Goal: Find specific page/section: Find specific page/section

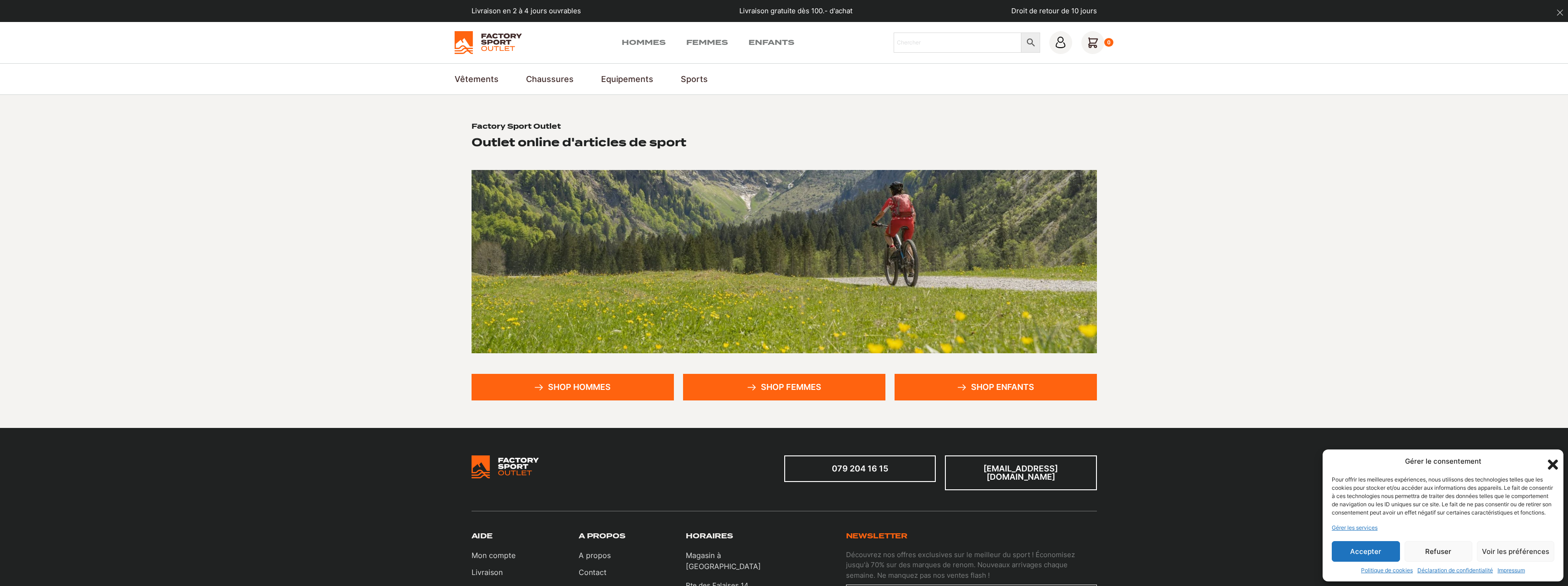
click at [1010, 400] on link "Shop enfants" at bounding box center [996, 387] width 203 height 27
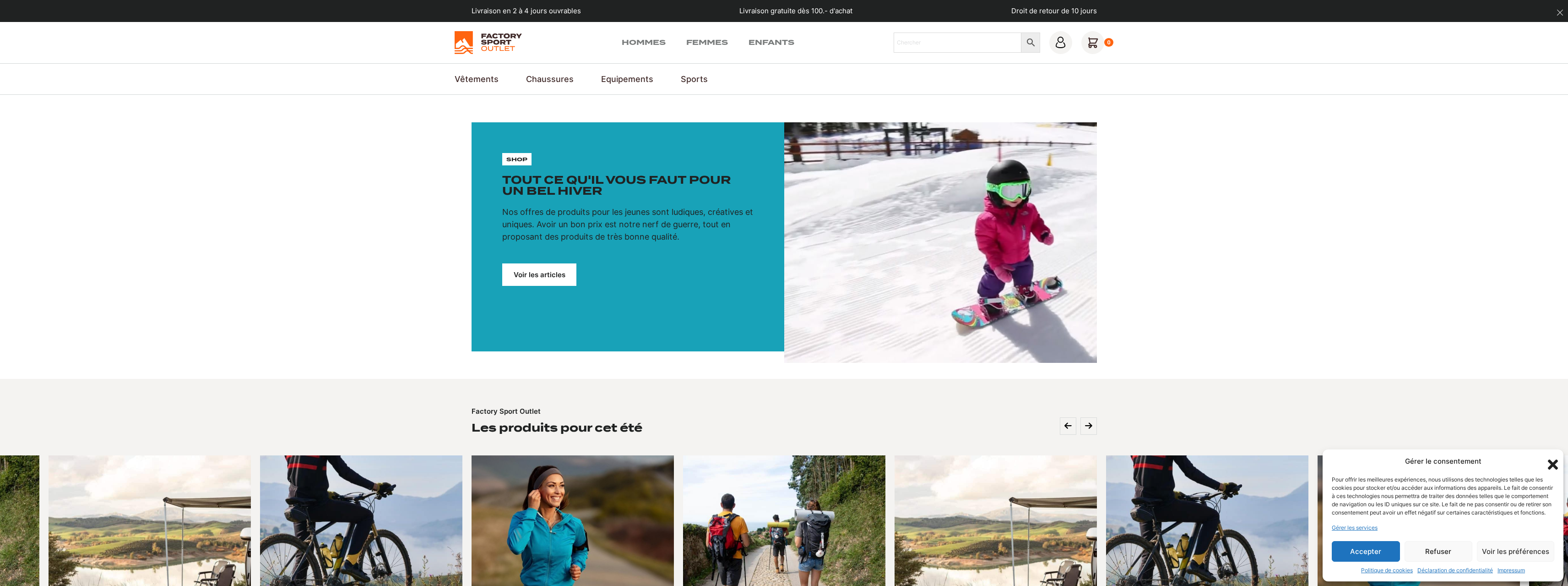
click at [546, 273] on link "Voir les articles" at bounding box center [538, 274] width 74 height 23
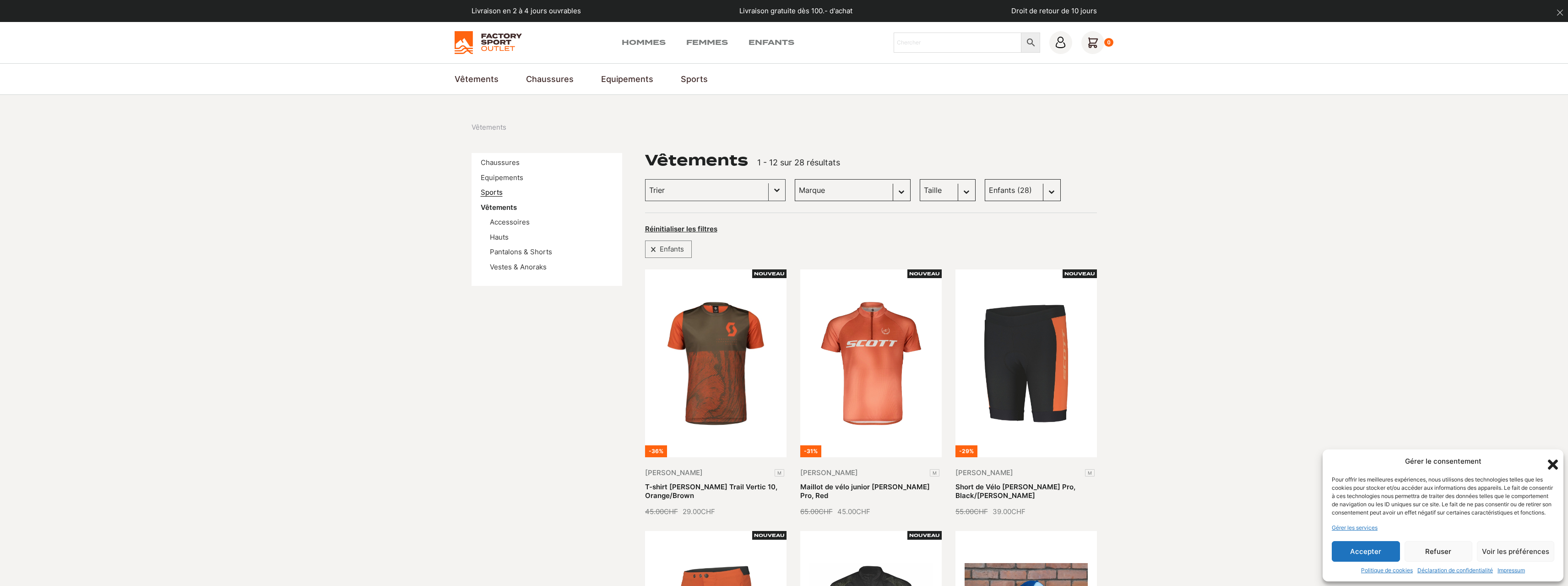
click at [484, 196] on link "Sports" at bounding box center [491, 192] width 22 height 9
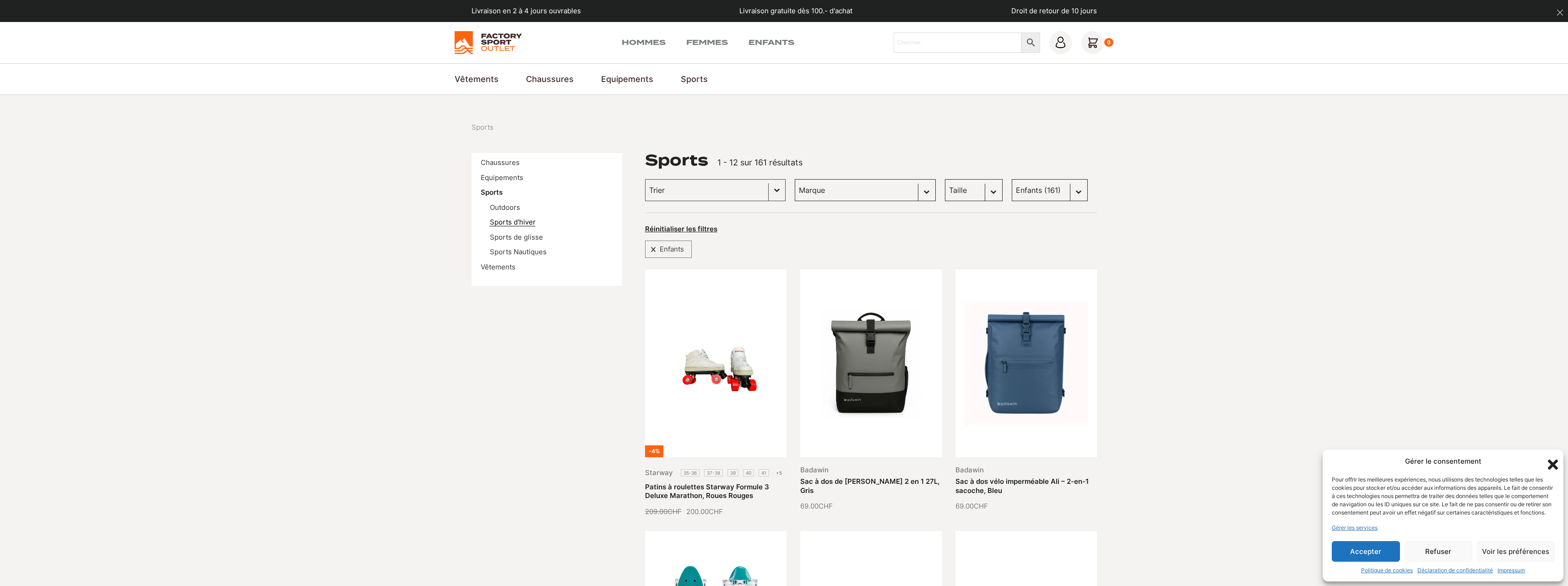
click at [521, 219] on link "Sports d'hiver" at bounding box center [513, 222] width 46 height 9
drag, startPoint x: 383, startPoint y: 331, endPoint x: 428, endPoint y: 348, distance: 48.1
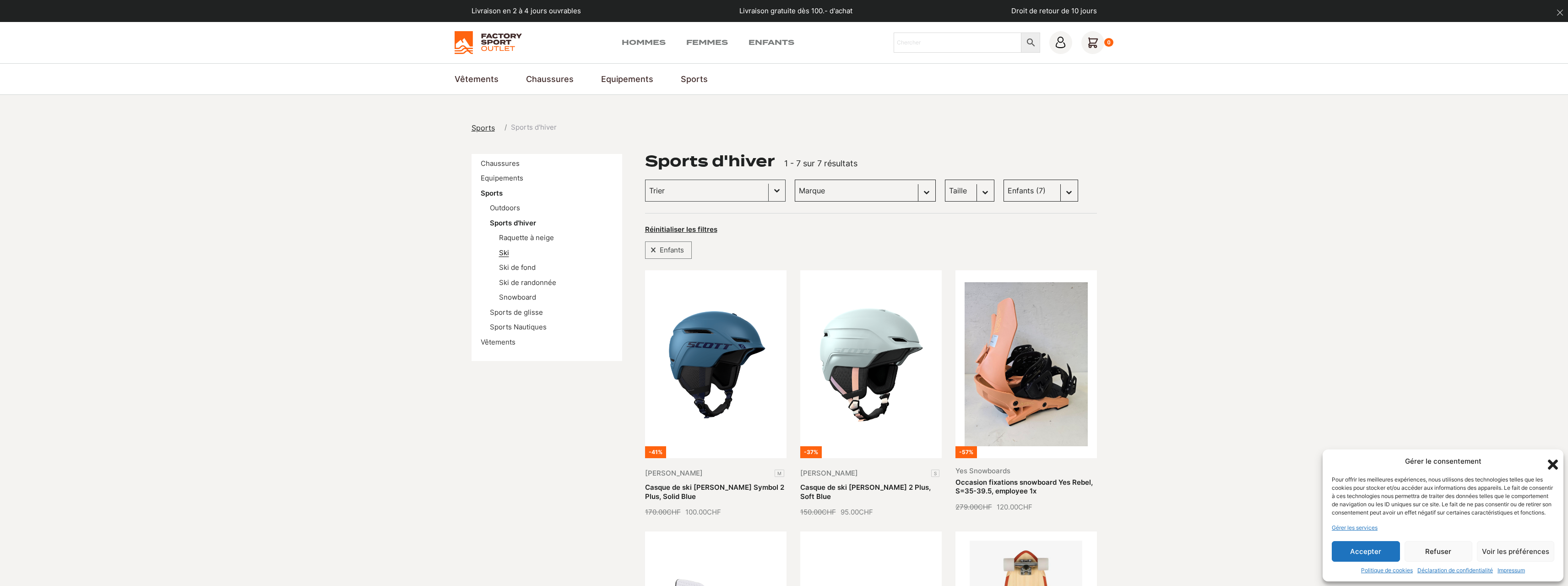
click at [506, 252] on link "Ski" at bounding box center [504, 252] width 10 height 9
drag, startPoint x: 469, startPoint y: 288, endPoint x: 441, endPoint y: 338, distance: 57.3
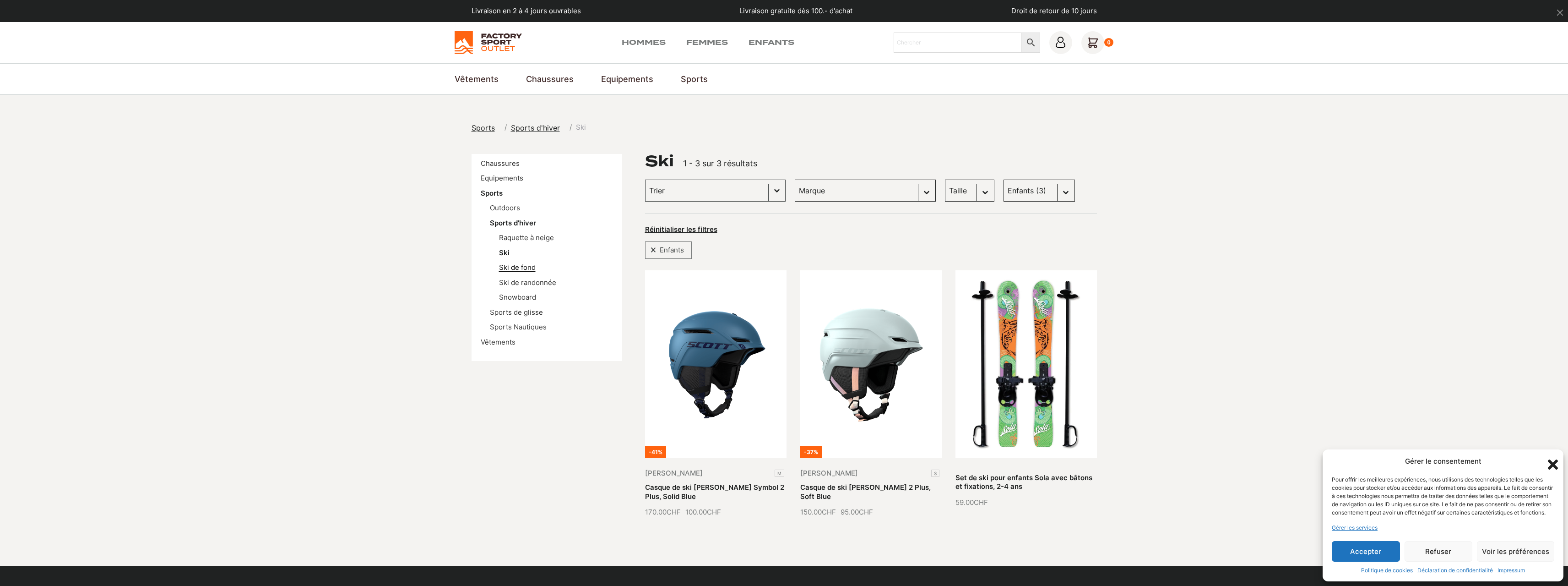
click at [515, 267] on link "Ski de fond" at bounding box center [517, 267] width 36 height 9
drag, startPoint x: 586, startPoint y: 276, endPoint x: 566, endPoint y: 281, distance: 20.6
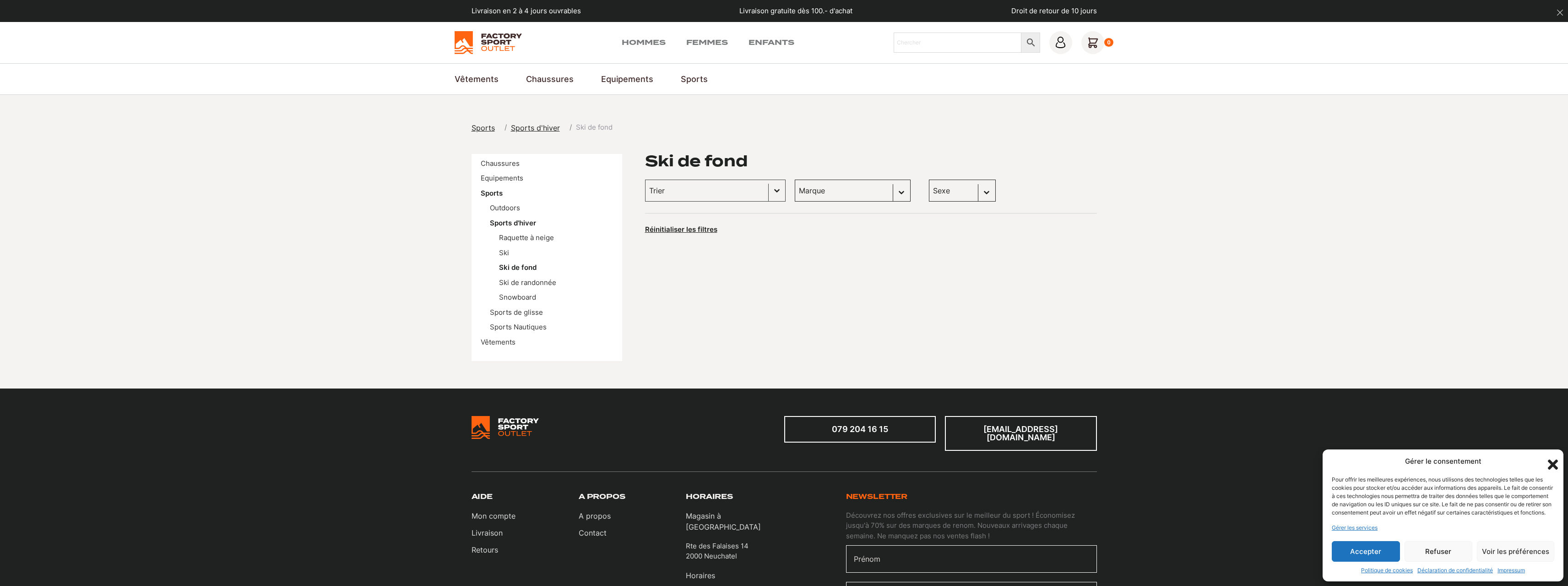
click at [487, 54] on div "Hommes Femmes Enfants Chercher × 0" at bounding box center [784, 42] width 1568 height 41
click at [489, 51] on img at bounding box center [488, 42] width 67 height 23
drag, startPoint x: 554, startPoint y: 234, endPoint x: 549, endPoint y: 232, distance: 5.4
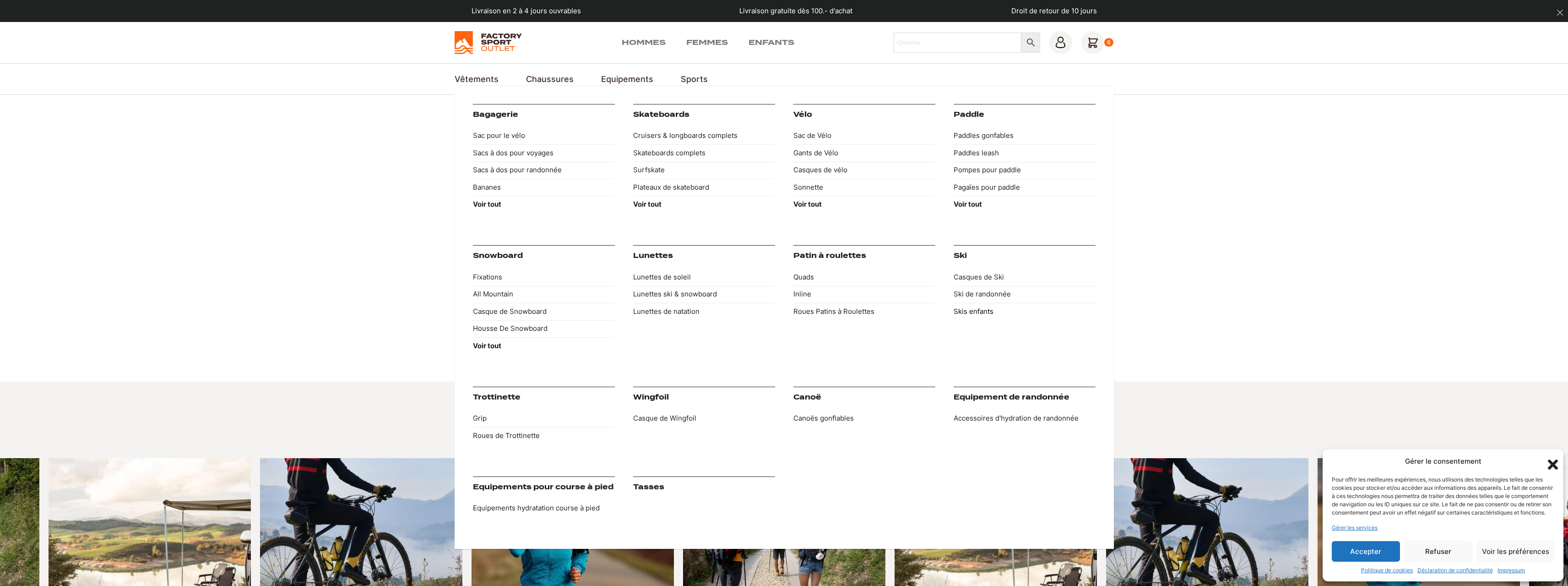
click at [972, 312] on link "Skis enfants" at bounding box center [1025, 311] width 142 height 18
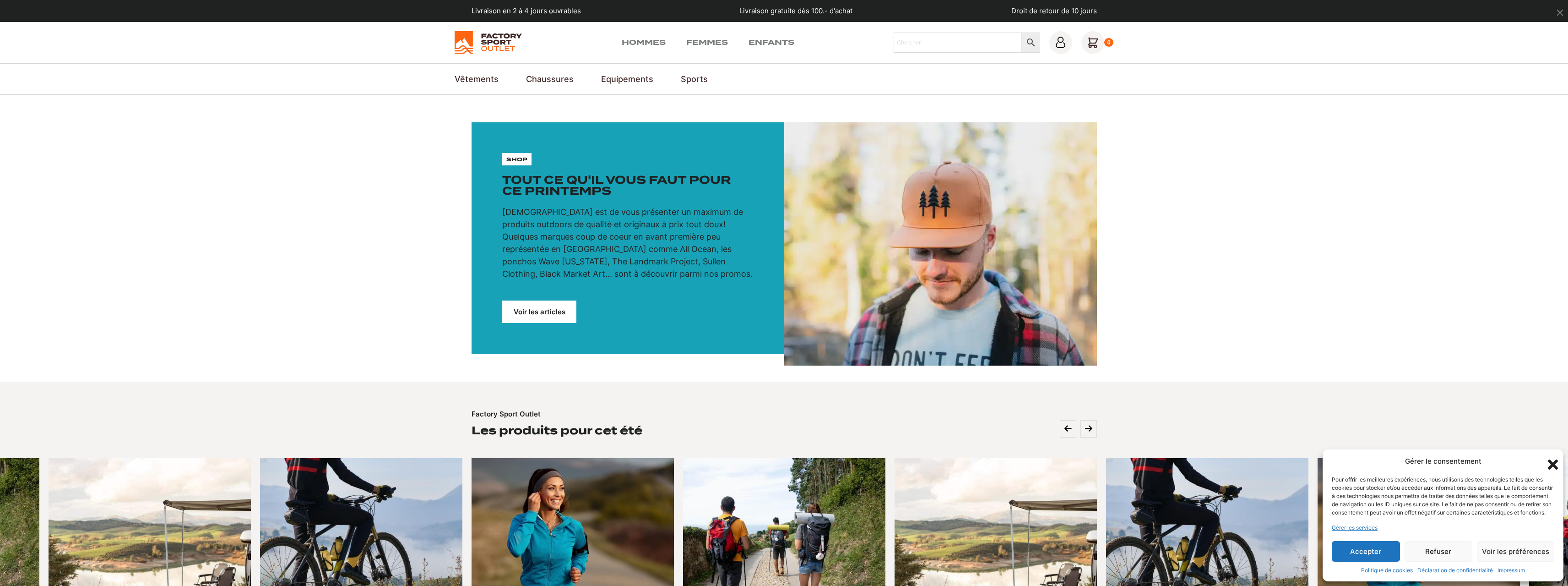
drag, startPoint x: 552, startPoint y: 229, endPoint x: 538, endPoint y: 230, distance: 14.0
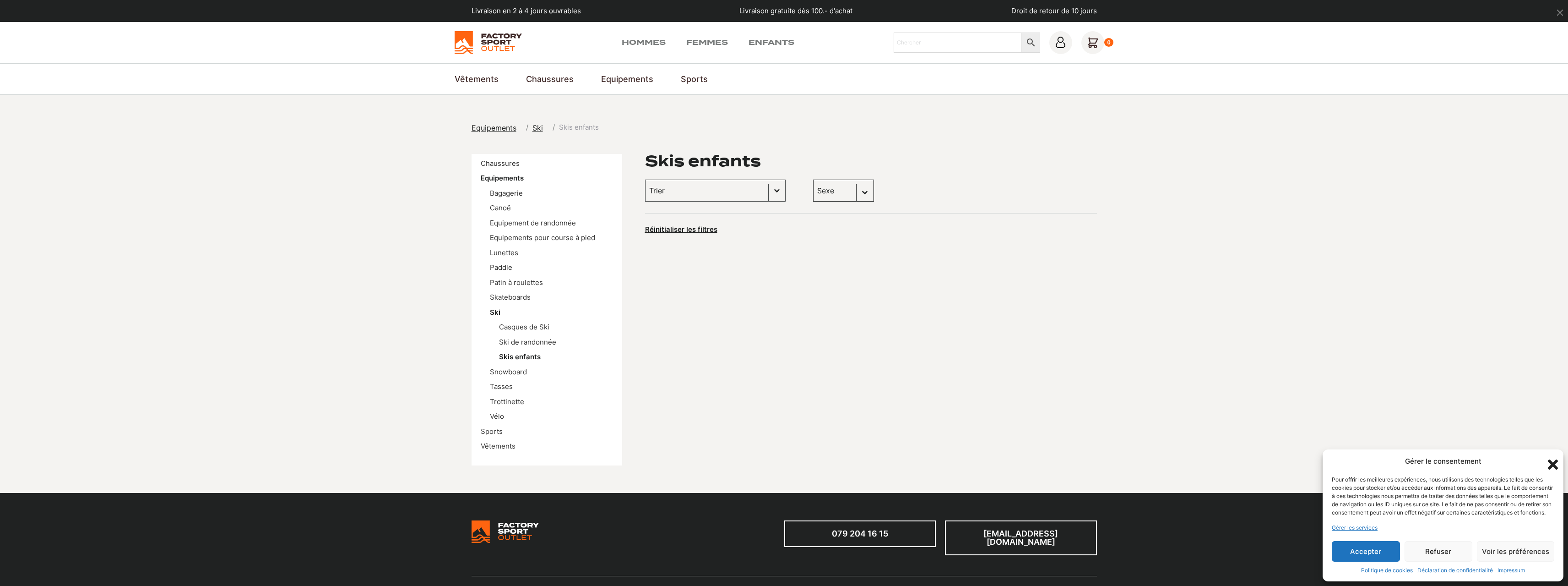
click at [534, 126] on span "Ski" at bounding box center [537, 127] width 11 height 9
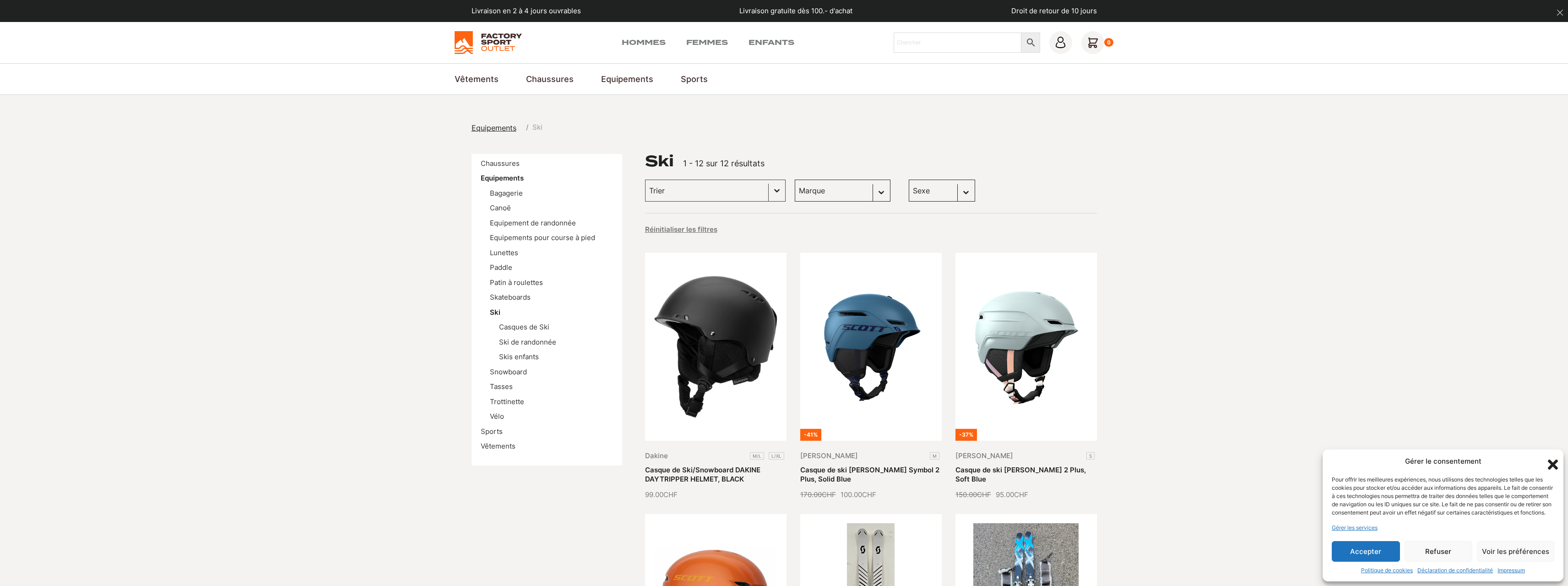
drag, startPoint x: 143, startPoint y: 259, endPoint x: 188, endPoint y: 287, distance: 53.0
